Goal: Transaction & Acquisition: Purchase product/service

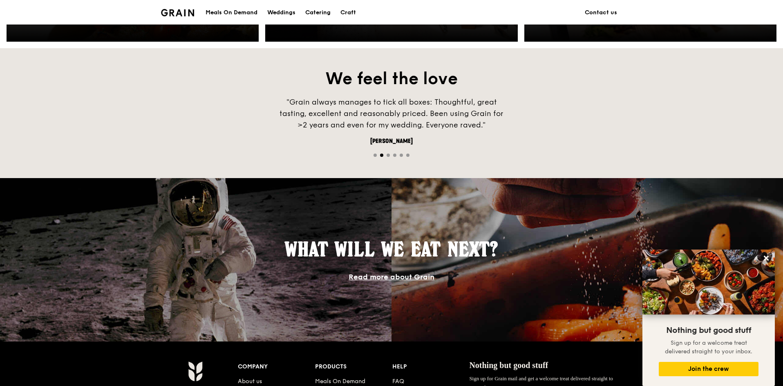
scroll to position [450, 0]
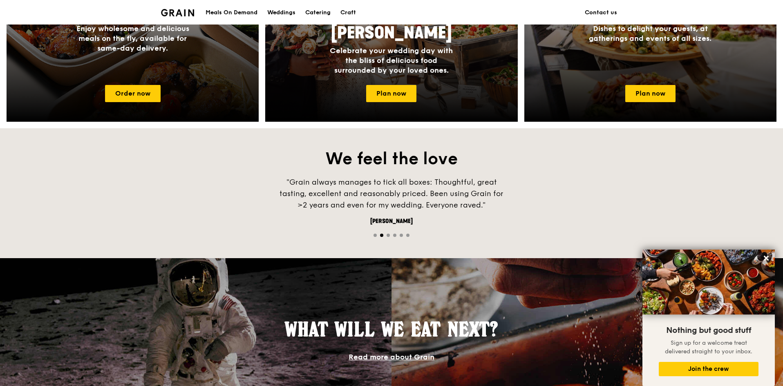
click at [246, 9] on div "Meals On Demand" at bounding box center [232, 12] width 52 height 25
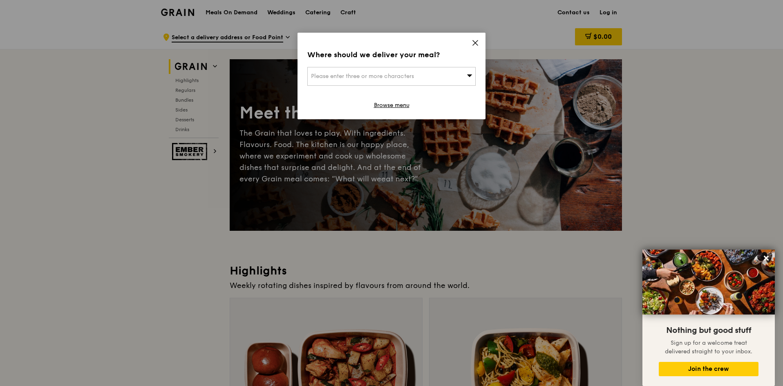
click at [477, 41] on icon at bounding box center [475, 42] width 5 height 5
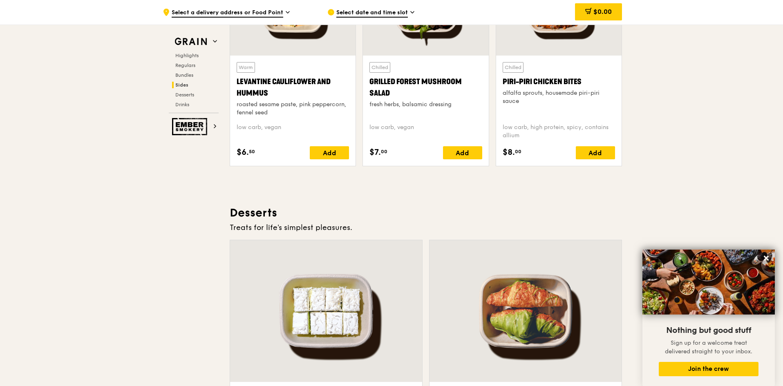
scroll to position [2156, 0]
click at [195, 53] on span "Highlights" at bounding box center [188, 56] width 26 height 6
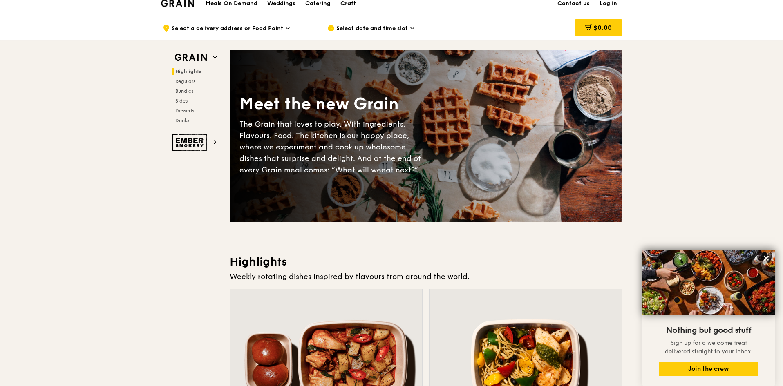
scroll to position [0, 0]
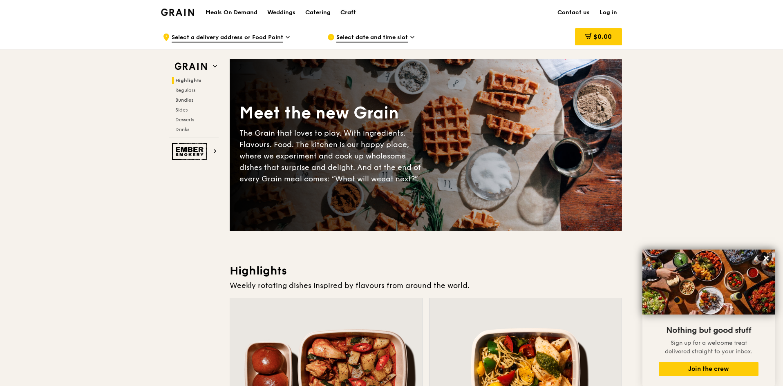
click at [348, 11] on div "Craft" at bounding box center [348, 12] width 16 height 25
